Goal: Information Seeking & Learning: Learn about a topic

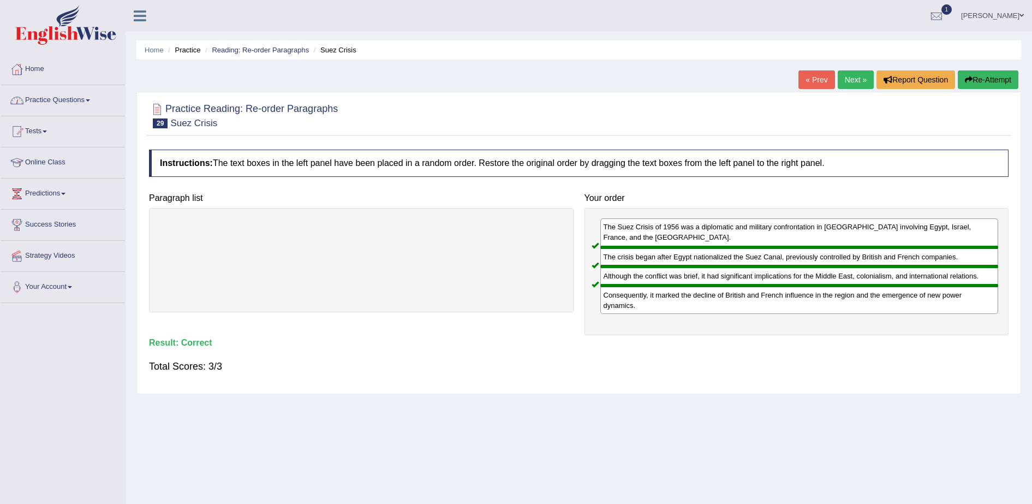
click at [88, 99] on link "Practice Questions" at bounding box center [63, 98] width 124 height 27
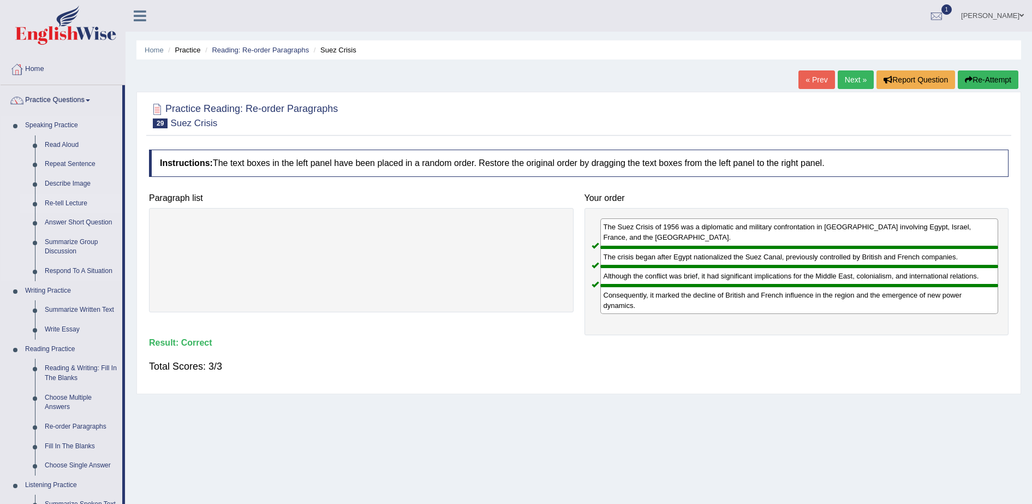
click at [72, 200] on link "Re-tell Lecture" at bounding box center [81, 204] width 82 height 20
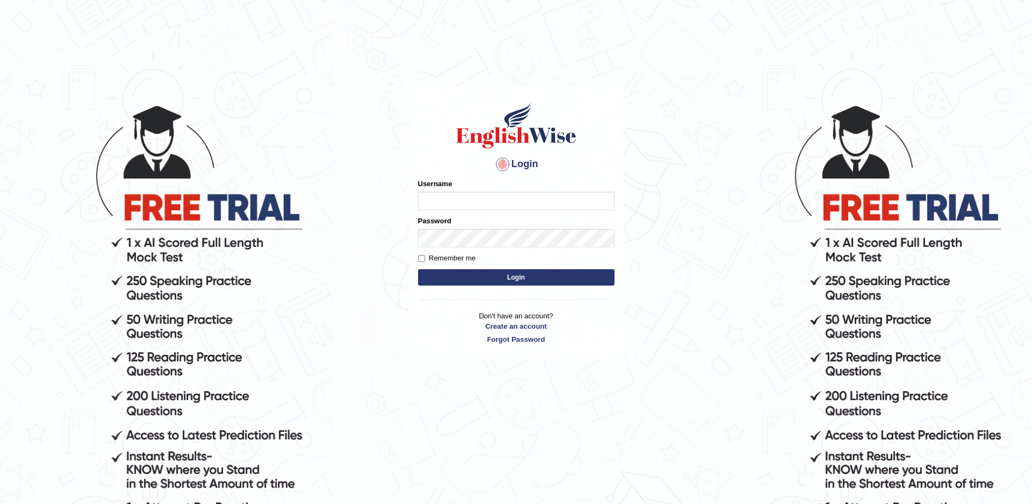
type input "sumeit_newzealand"
click at [420, 259] on input "Remember me" at bounding box center [421, 258] width 7 height 7
checkbox input "true"
click at [511, 273] on button "Login" at bounding box center [516, 277] width 197 height 16
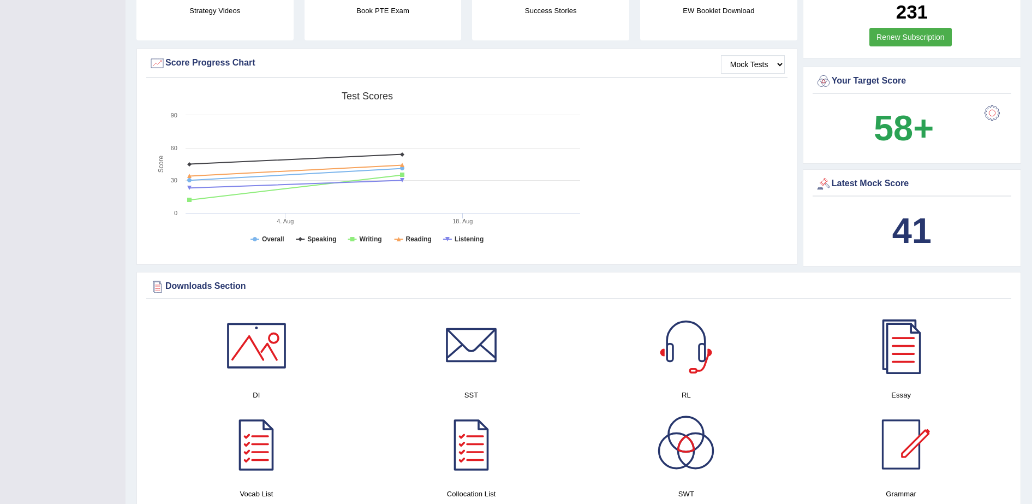
scroll to position [382, 0]
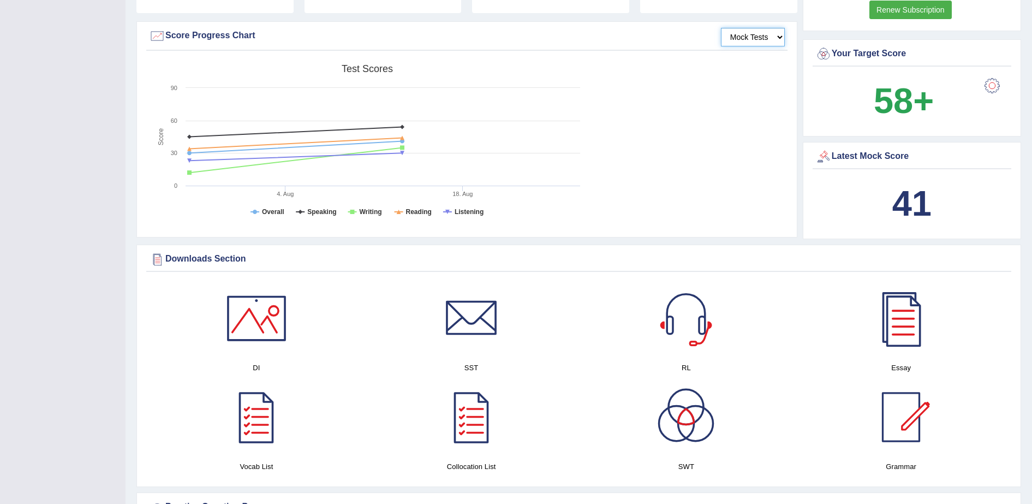
click at [780, 37] on select "Mock Tests" at bounding box center [753, 37] width 64 height 19
click at [721, 28] on select "Mock Tests" at bounding box center [753, 37] width 64 height 19
click at [895, 334] on div at bounding box center [901, 318] width 76 height 76
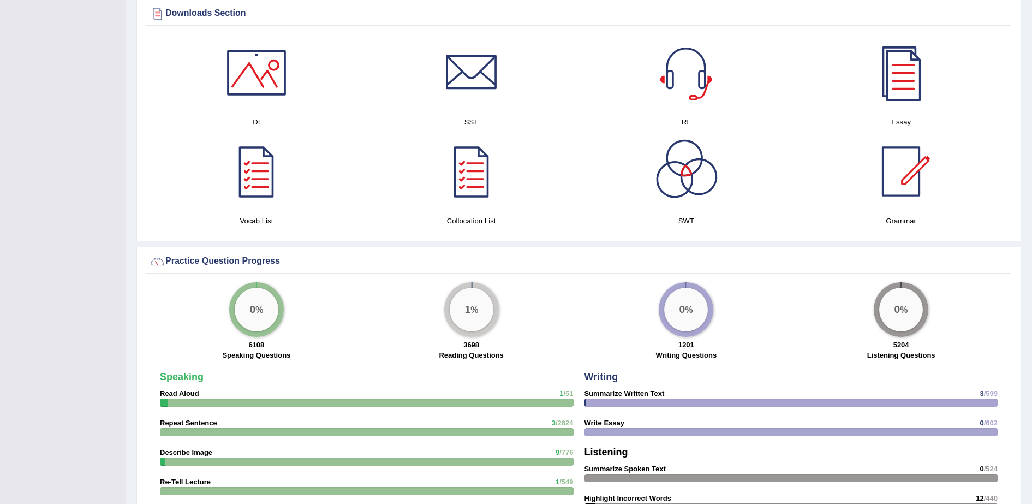
scroll to position [655, 0]
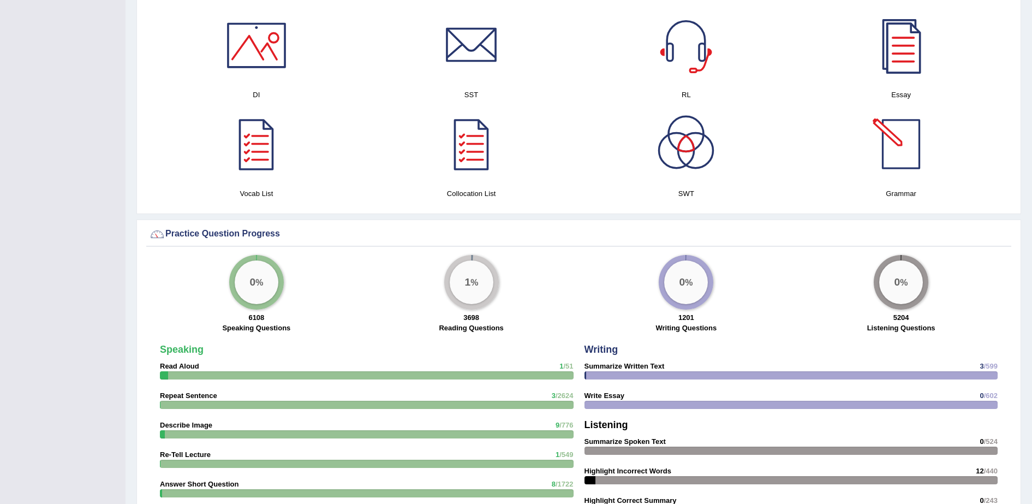
click at [892, 158] on div at bounding box center [901, 144] width 76 height 76
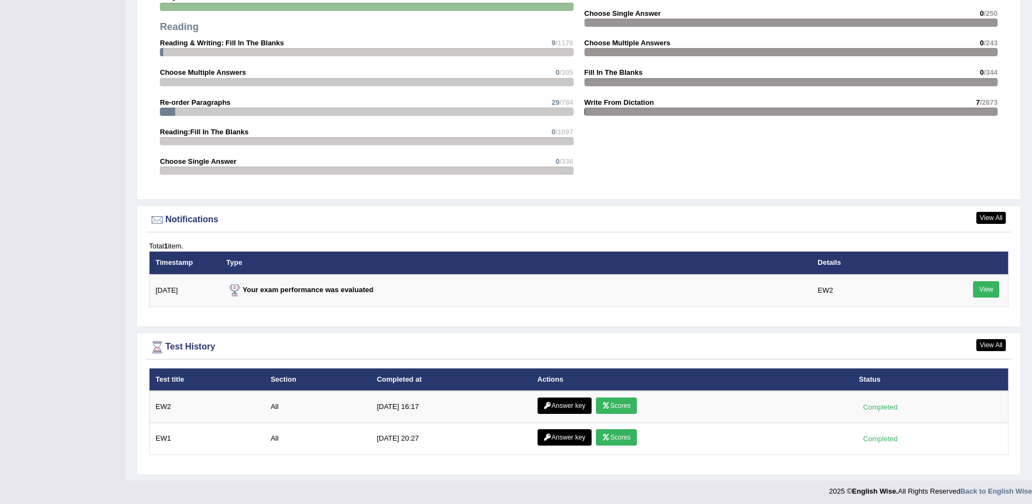
scroll to position [1205, 0]
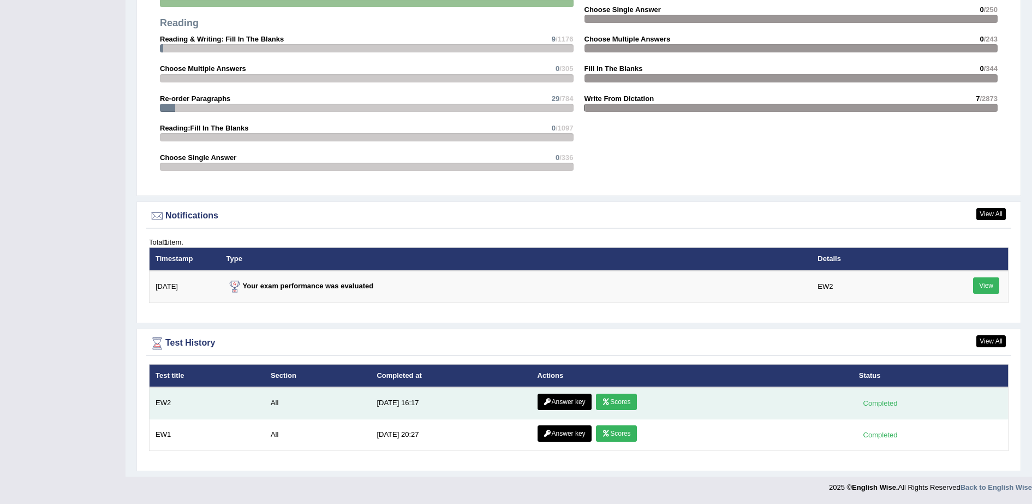
click at [603, 399] on icon at bounding box center [606, 402] width 8 height 7
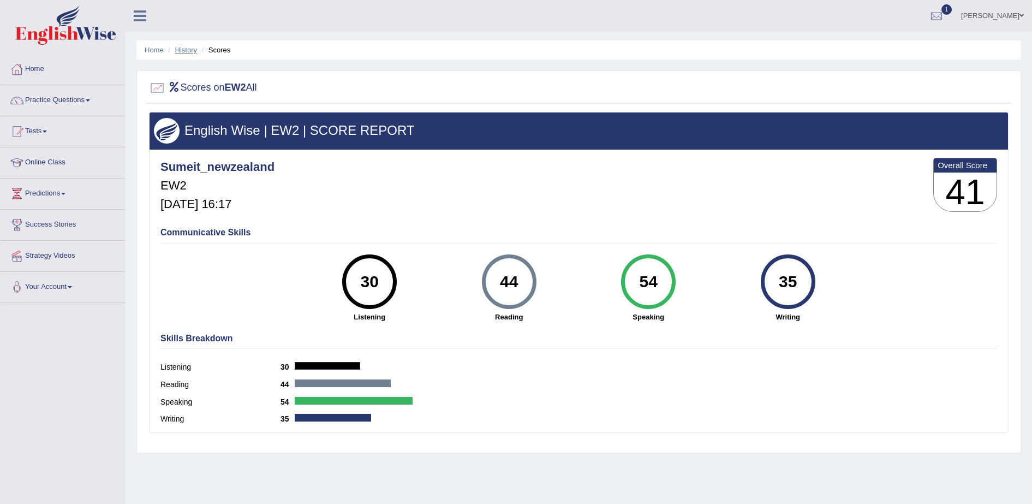
click at [186, 49] on link "History" at bounding box center [186, 50] width 22 height 8
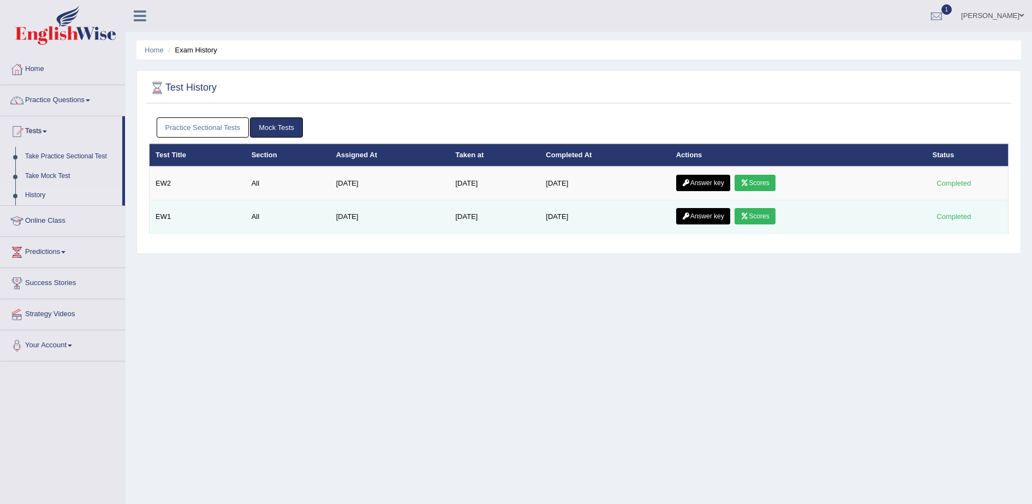
click at [754, 216] on link "Scores" at bounding box center [755, 216] width 40 height 16
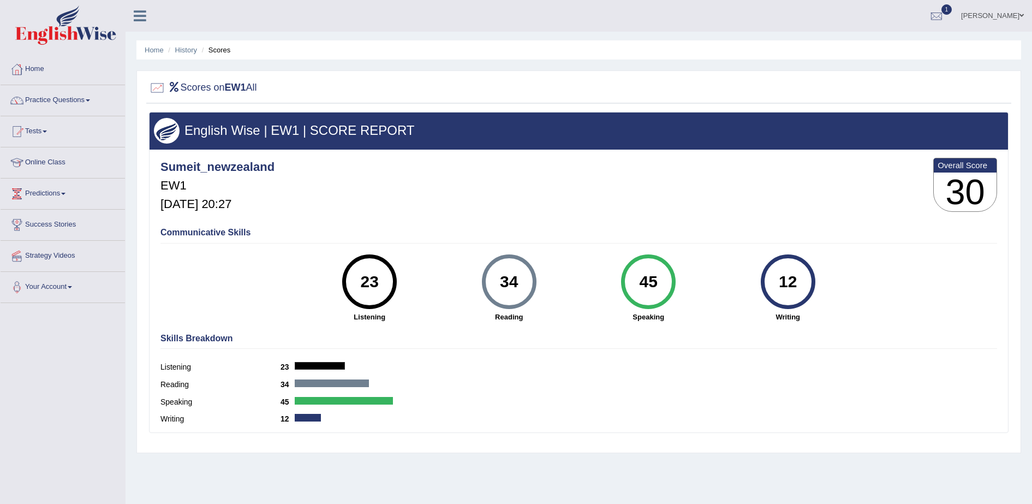
click at [754, 216] on div "Sumeit_newzealand EW1 [DATE] 20:27 Overall Score 30" at bounding box center [579, 187] width 842 height 65
click at [186, 49] on link "History" at bounding box center [186, 50] width 22 height 8
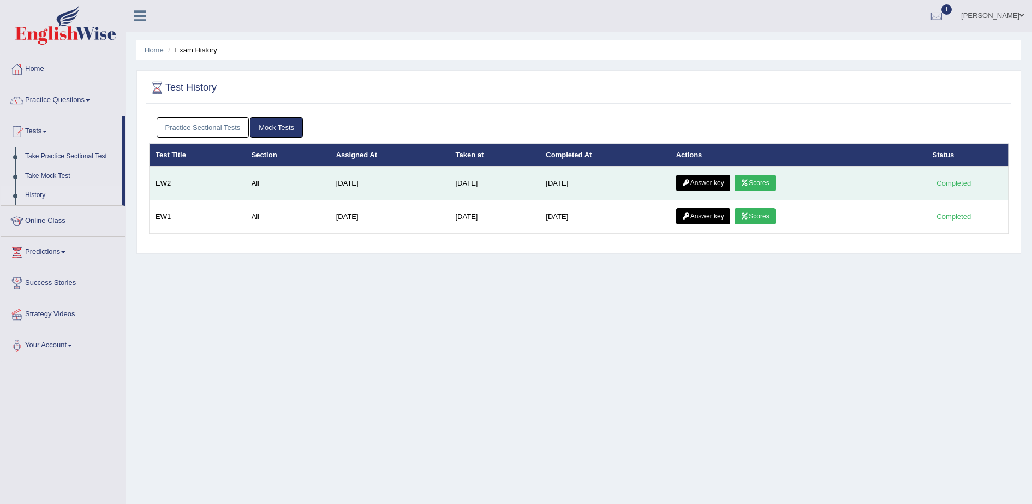
click at [701, 181] on link "Answer key" at bounding box center [703, 183] width 54 height 16
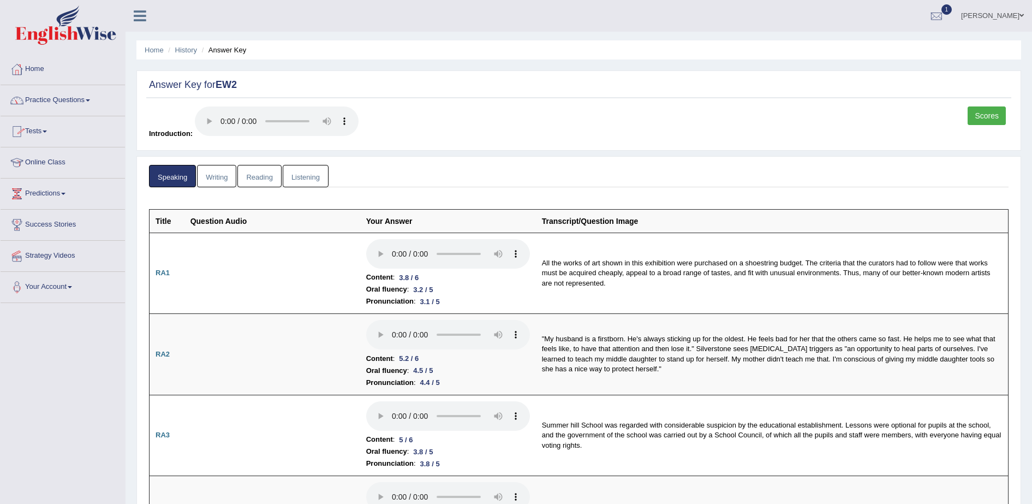
click at [90, 97] on link "Practice Questions" at bounding box center [63, 98] width 124 height 27
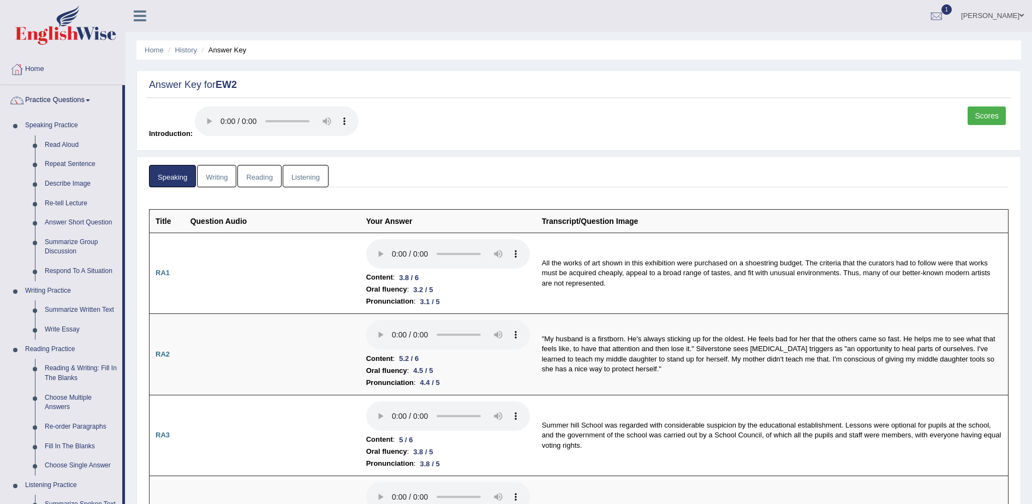
click at [437, 174] on ul "Speaking Writing [GEOGRAPHIC_DATA] Listening" at bounding box center [579, 176] width 860 height 22
click at [84, 92] on link "Practice Questions" at bounding box center [62, 98] width 122 height 27
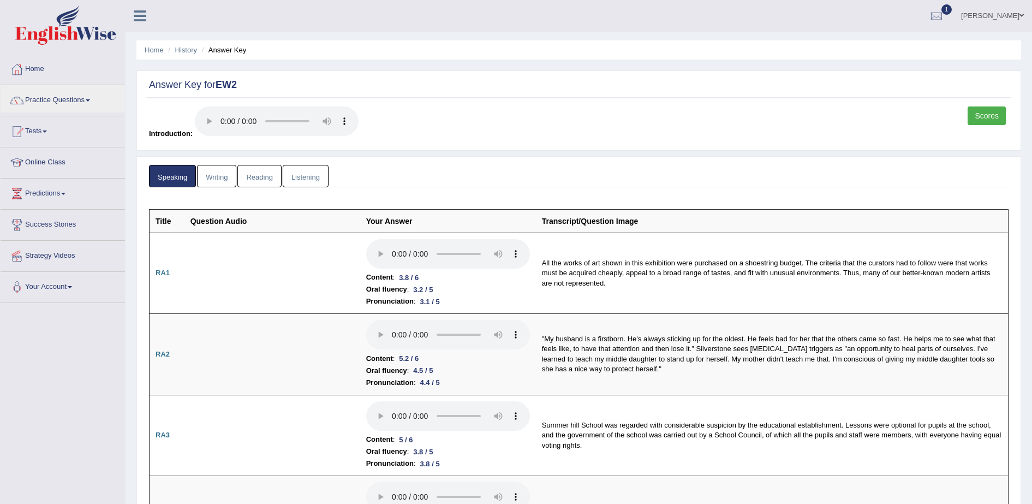
click at [221, 171] on link "Writing" at bounding box center [216, 176] width 39 height 22
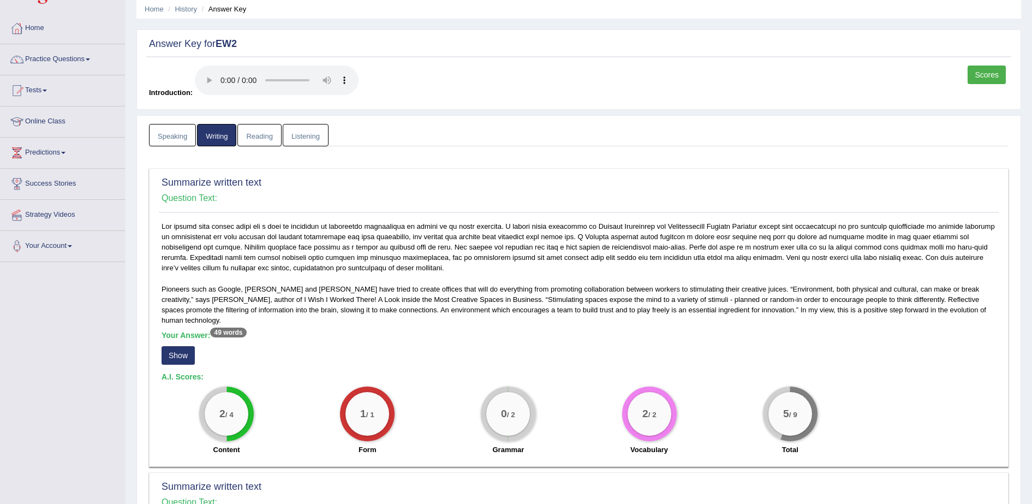
scroll to position [40, 0]
click at [261, 139] on link "Reading" at bounding box center [259, 136] width 44 height 22
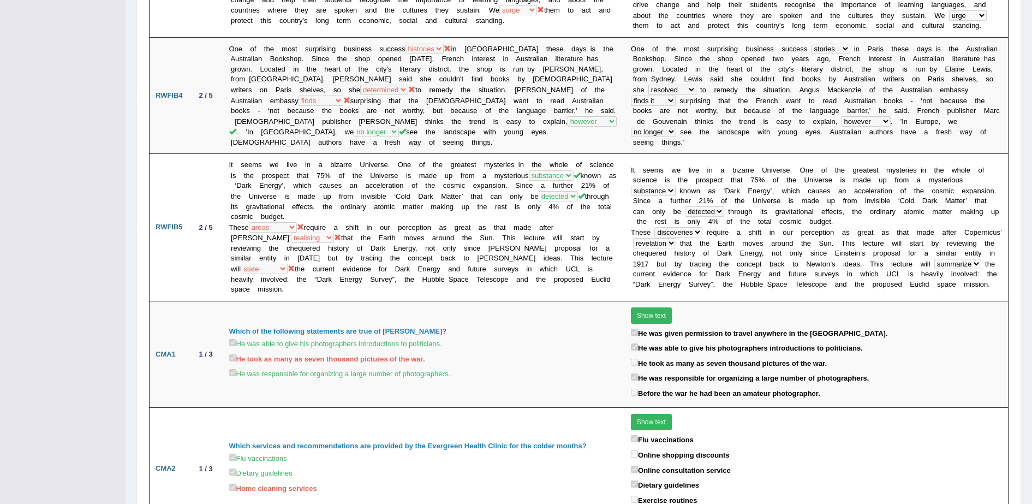
scroll to position [585, 0]
click at [261, 153] on td "It seems we live in a bizarre Universe. One of the greatest mysteries in the wh…" at bounding box center [424, 226] width 402 height 147
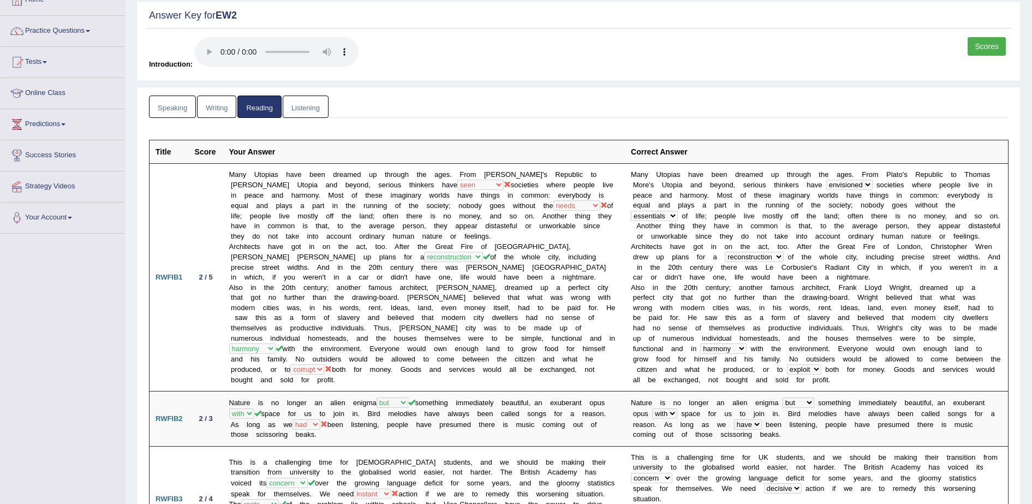
scroll to position [0, 0]
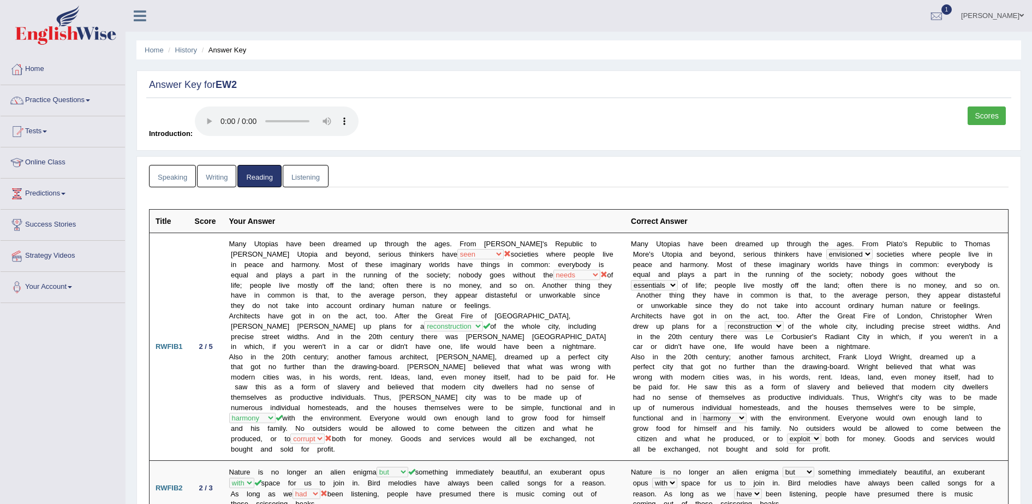
click at [295, 177] on link "Listening" at bounding box center [306, 176] width 46 height 22
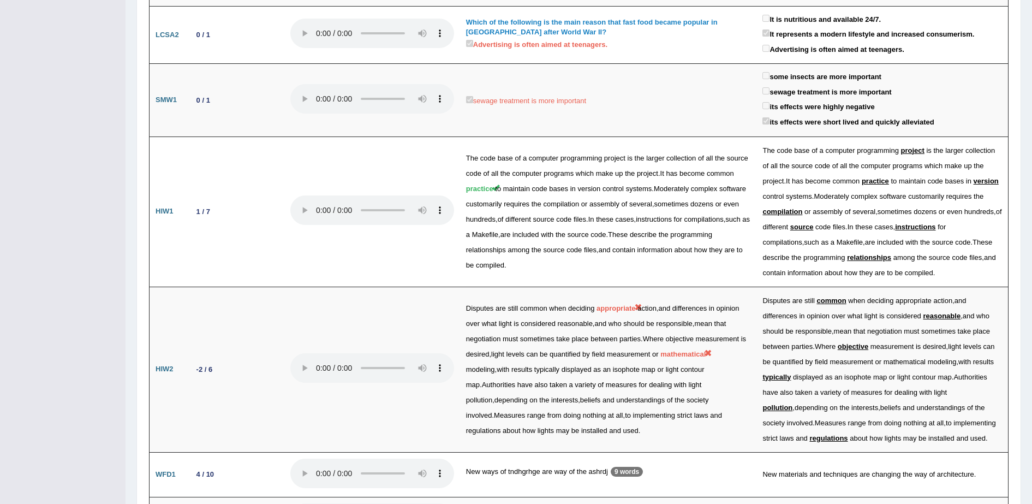
scroll to position [1365, 0]
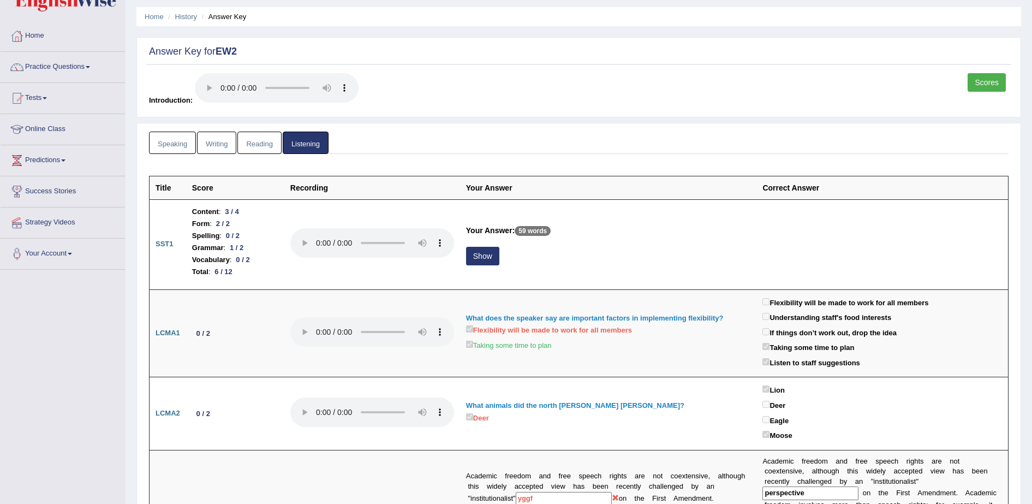
scroll to position [0, 0]
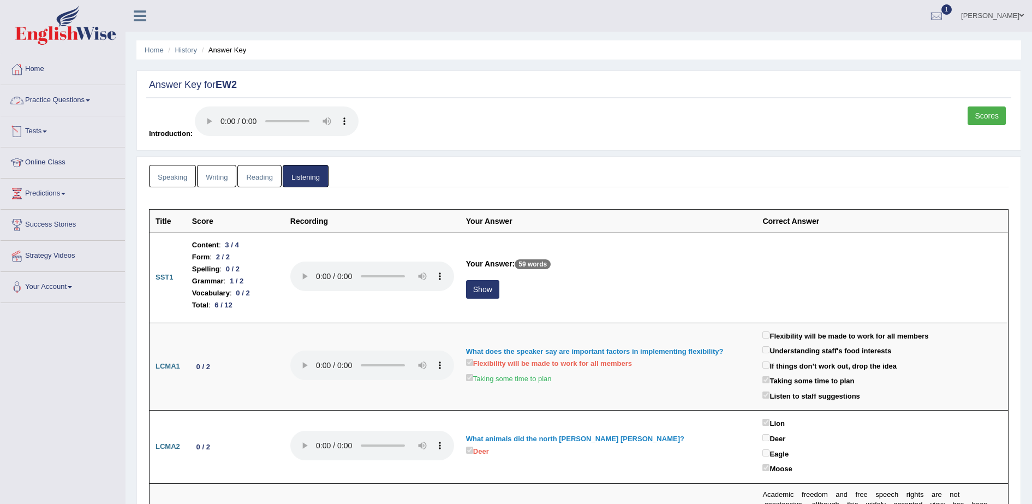
click at [89, 97] on link "Practice Questions" at bounding box center [63, 98] width 124 height 27
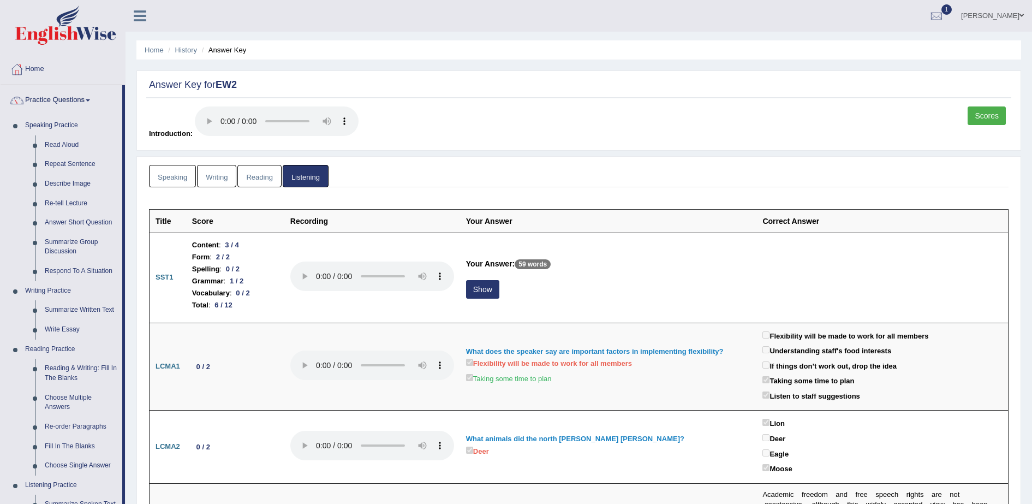
click at [89, 97] on link "Practice Questions" at bounding box center [62, 98] width 122 height 27
